Goal: Navigation & Orientation: Find specific page/section

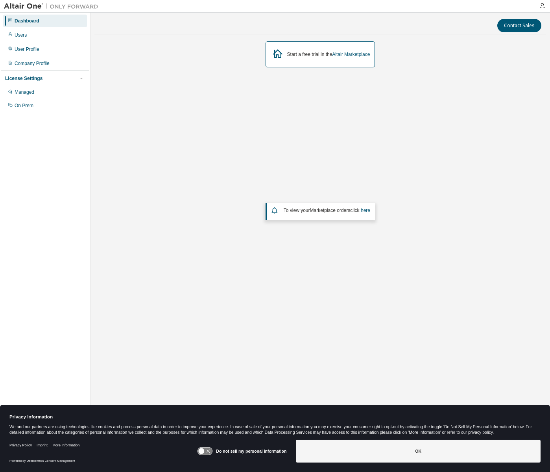
click at [368, 103] on div "Start a free trial in the Altair Marketplace To view your Marketplace orders cl…" at bounding box center [320, 194] width 452 height 307
click at [33, 92] on div "Managed" at bounding box center [25, 92] width 20 height 6
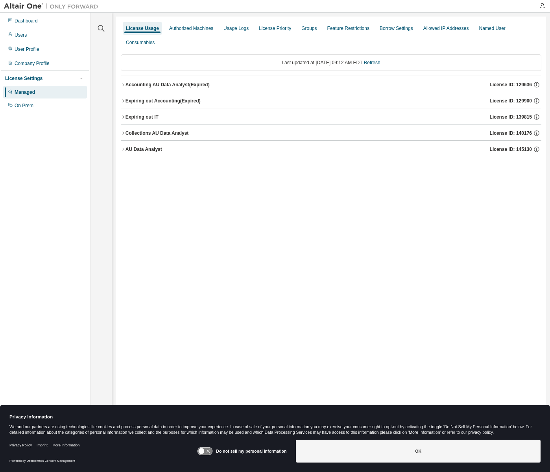
click at [120, 135] on div "License Usage Authorized Machines Usage Logs License Priority Groups Feature Re…" at bounding box center [331, 231] width 430 height 428
click at [123, 151] on icon "button" at bounding box center [123, 149] width 5 height 5
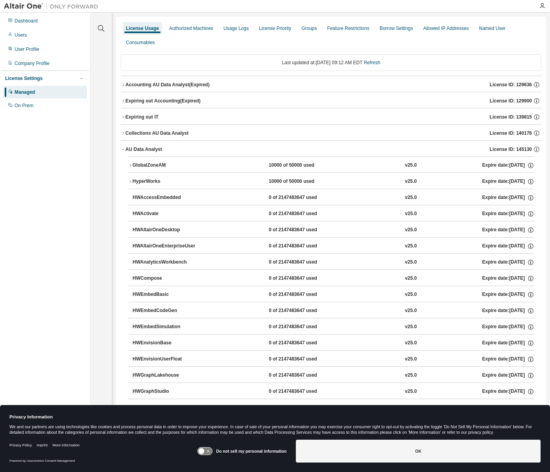
click at [123, 149] on icon "button" at bounding box center [123, 149] width 5 height 5
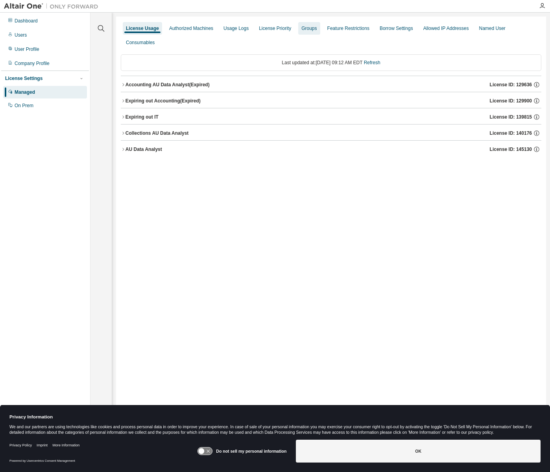
click at [311, 27] on div "Groups" at bounding box center [309, 28] width 15 height 6
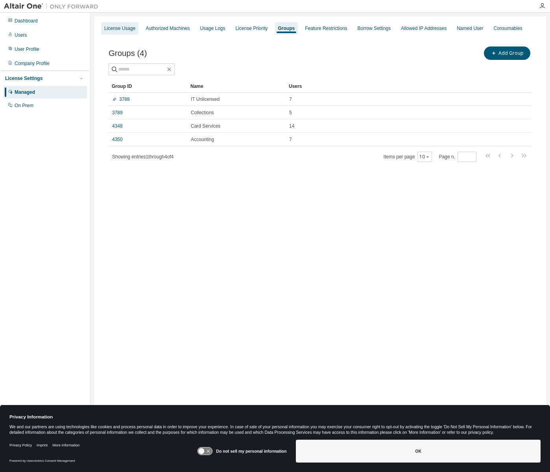
click at [117, 28] on div "License Usage" at bounding box center [119, 28] width 31 height 6
